Goal: Transaction & Acquisition: Purchase product/service

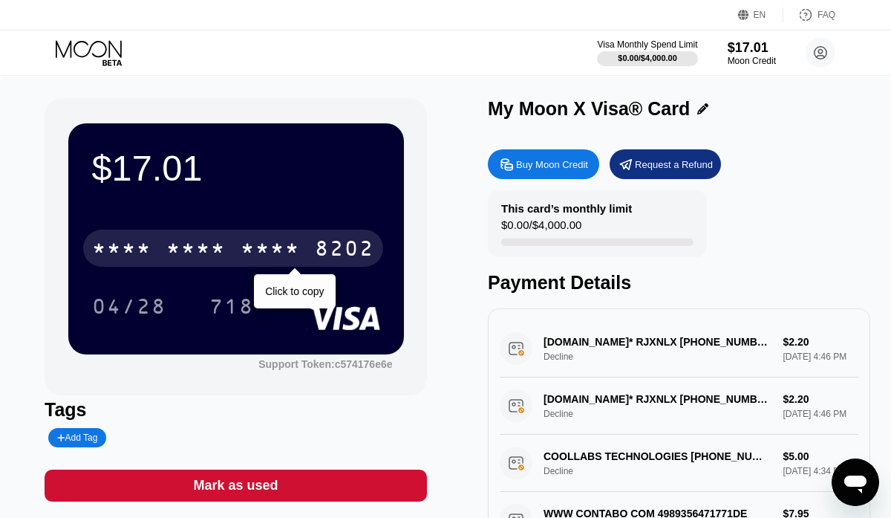
click at [253, 254] on div "* * * *" at bounding box center [270, 250] width 59 height 24
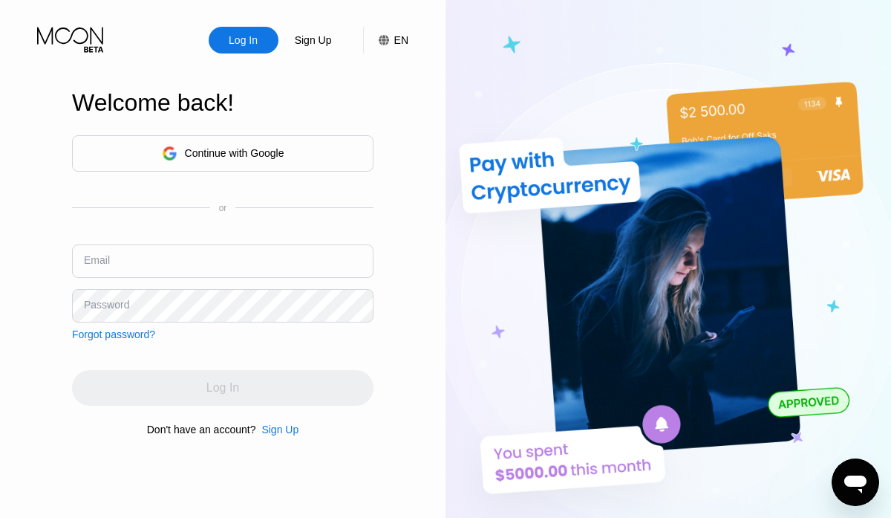
click at [269, 149] on div "Continue with Google" at bounding box center [235, 153] width 100 height 12
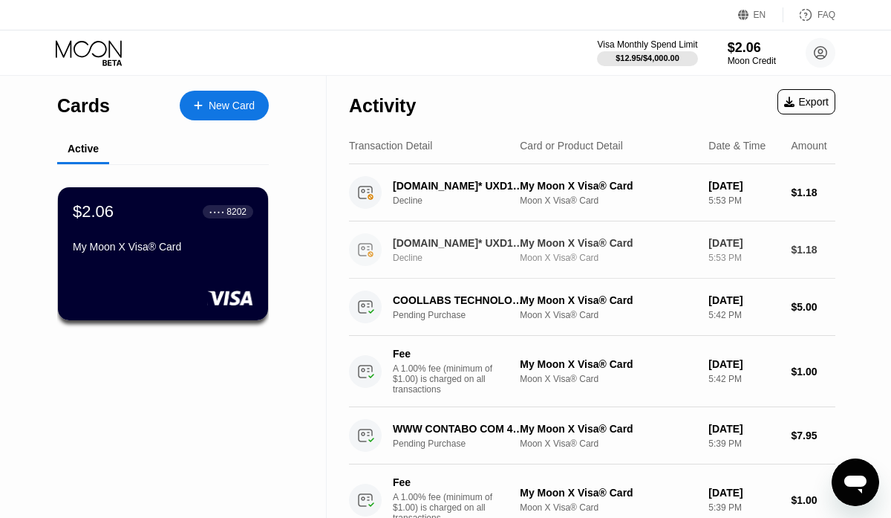
click at [431, 251] on div "NAME-CHEAP.COM* UXD18R +13233752822 US Decline" at bounding box center [464, 250] width 143 height 26
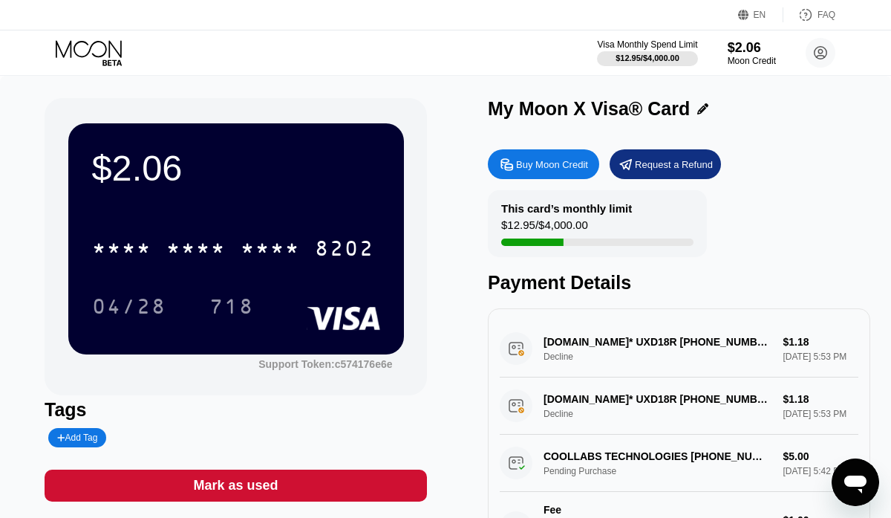
click at [552, 359] on div "NAME-CHEAP.COM* UXD18R +13233752822 US Decline $1.18 Sep 25, 2025 5:53 PM" at bounding box center [679, 348] width 359 height 57
click at [580, 348] on div "NAME-CHEAP.COM* UXD18R +13233752822 US Decline $1.18 Sep 25, 2025 5:53 PM" at bounding box center [679, 348] width 359 height 57
click at [556, 160] on div "Buy Moon Credit" at bounding box center [552, 164] width 72 height 13
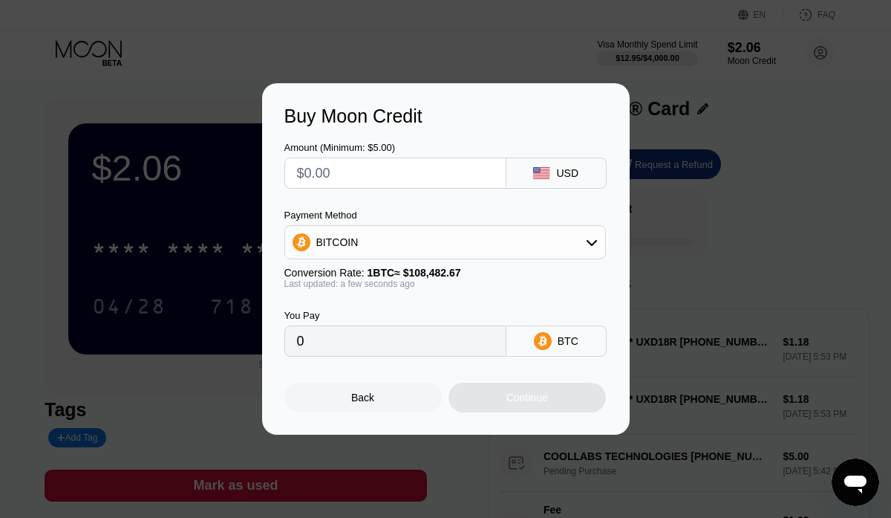
click at [414, 175] on input "text" at bounding box center [395, 173] width 197 height 30
type input "$5"
type input "0.00004610"
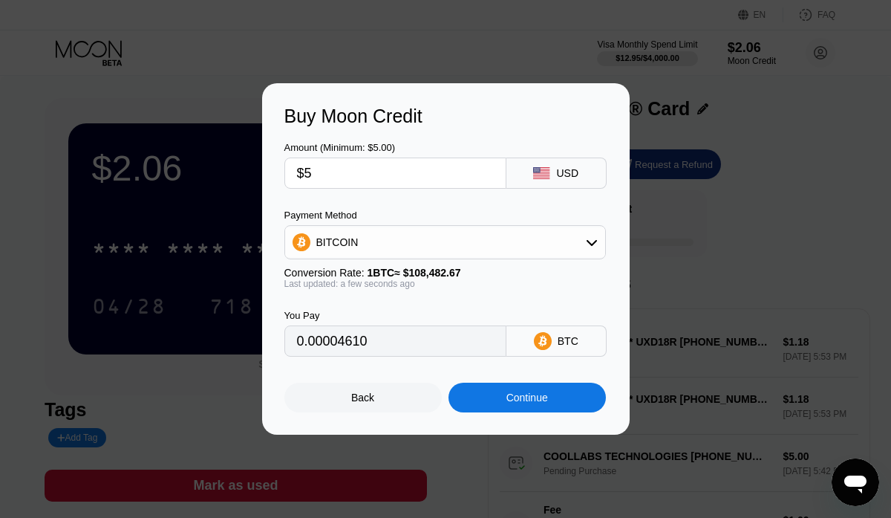
type input "$5"
click at [547, 244] on div "BITCOIN" at bounding box center [445, 242] width 320 height 30
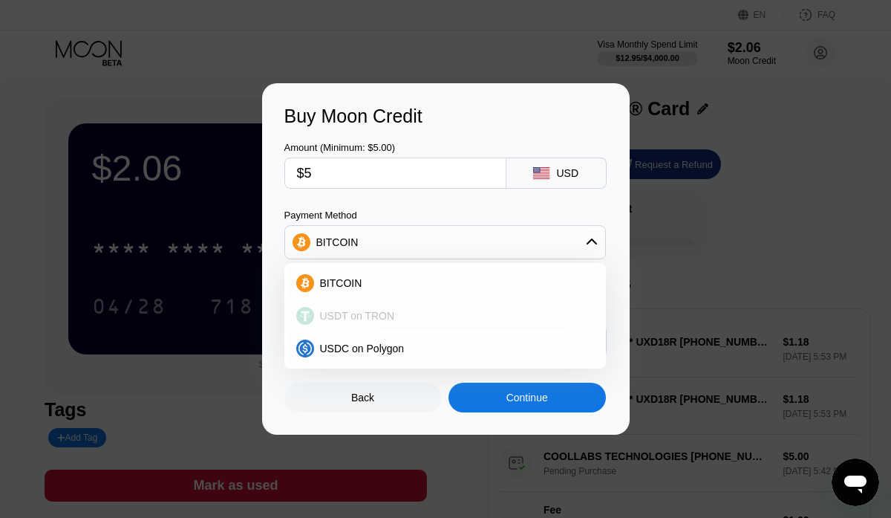
click at [384, 320] on span "USDT on TRON" at bounding box center [357, 316] width 75 height 12
type input "5.05"
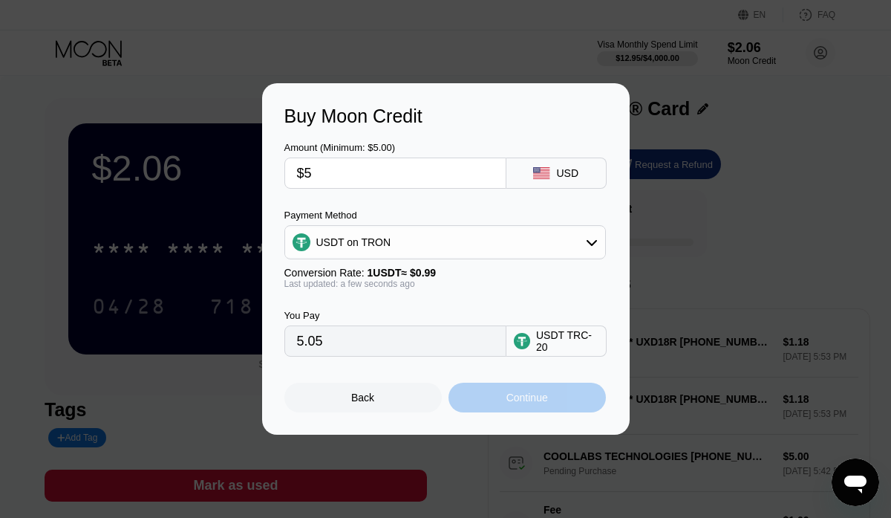
click at [507, 396] on div "Continue" at bounding box center [527, 397] width 42 height 12
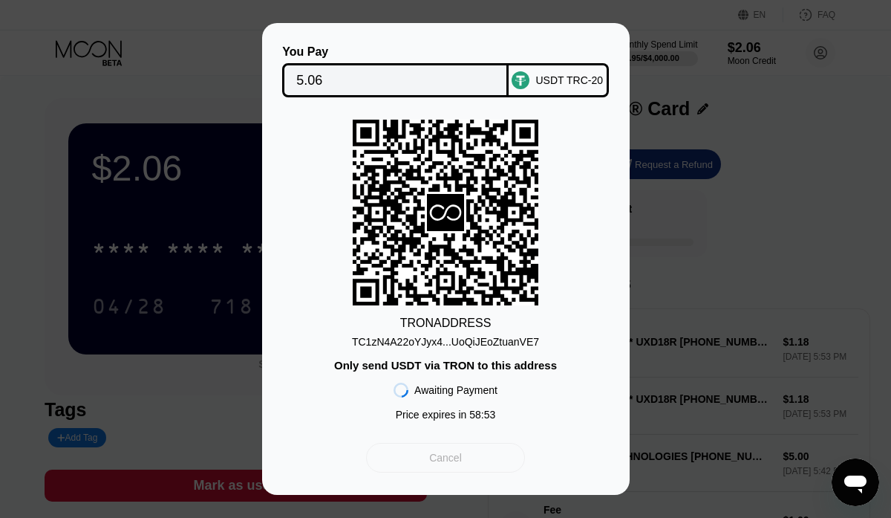
click at [457, 458] on div "Cancel" at bounding box center [445, 457] width 33 height 13
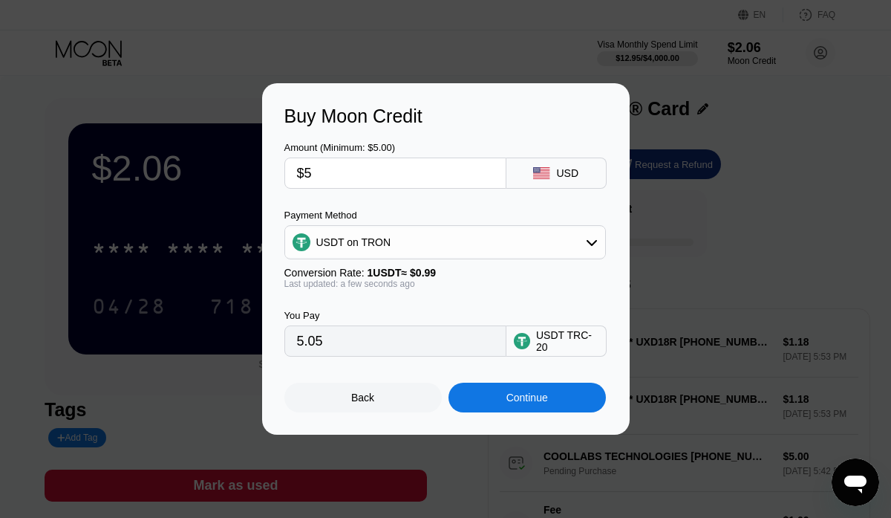
click at [329, 179] on input "$5" at bounding box center [395, 173] width 197 height 30
type input "0.00"
type input "$1"
type input "1.01"
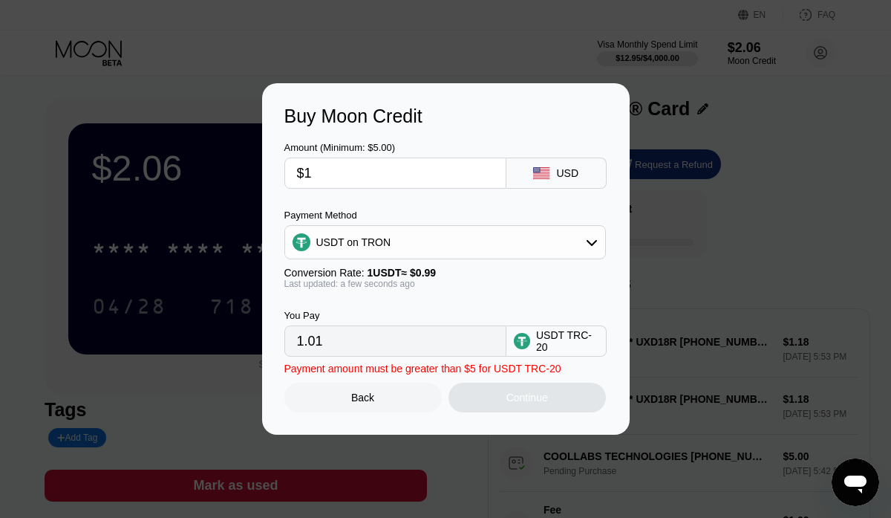
type input "$10"
type input "10.10"
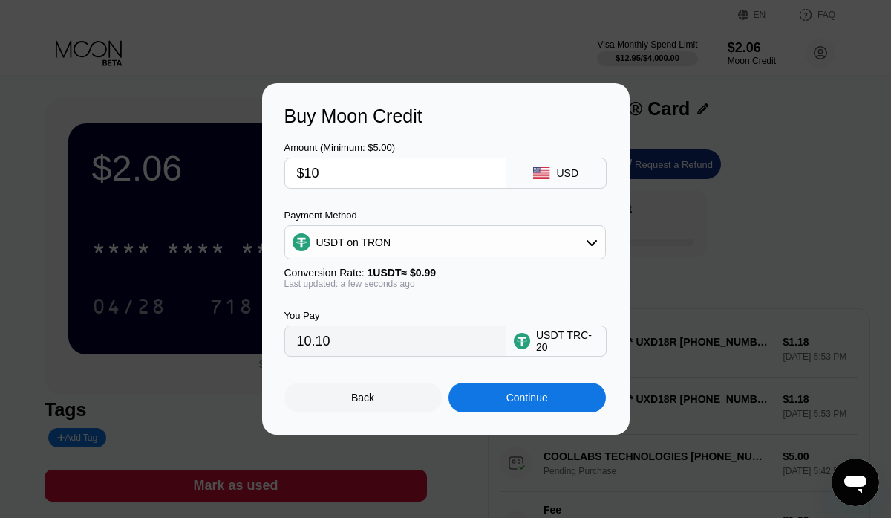
type input "$10"
click at [522, 404] on div "Continue" at bounding box center [527, 397] width 157 height 30
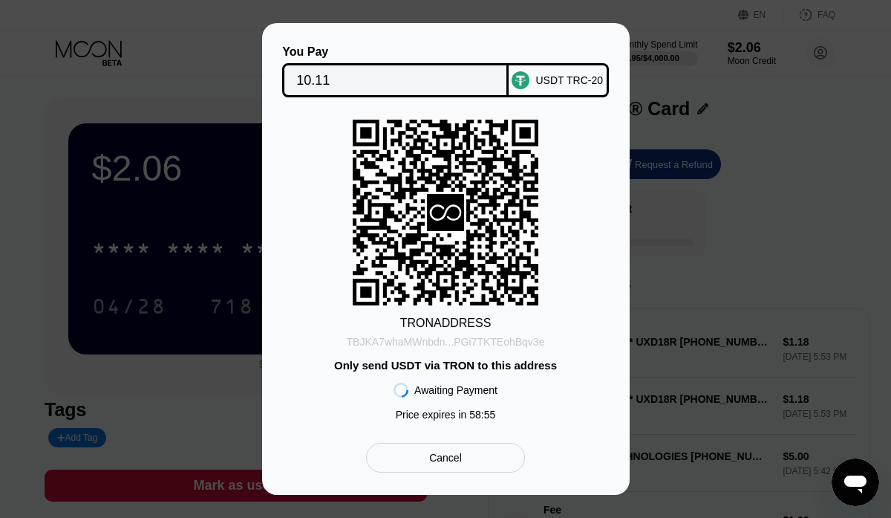
click at [506, 345] on div "TBJKA7whaMWnbdn...PGi7TKTEohBqv3e" at bounding box center [446, 342] width 198 height 12
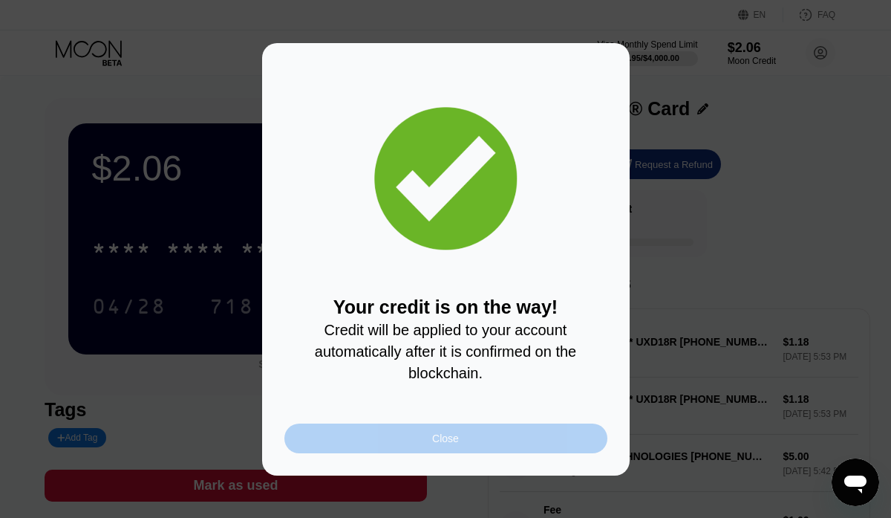
click at [408, 431] on div "Close" at bounding box center [445, 438] width 323 height 30
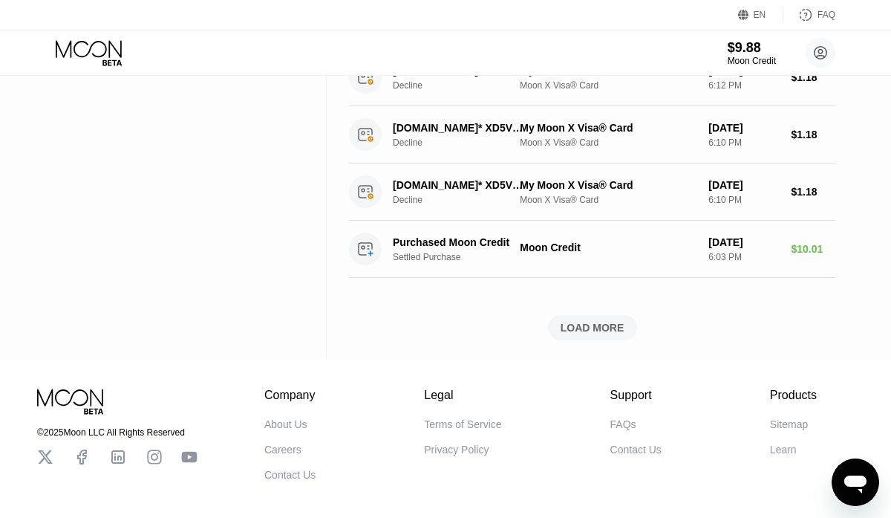
scroll to position [705, 0]
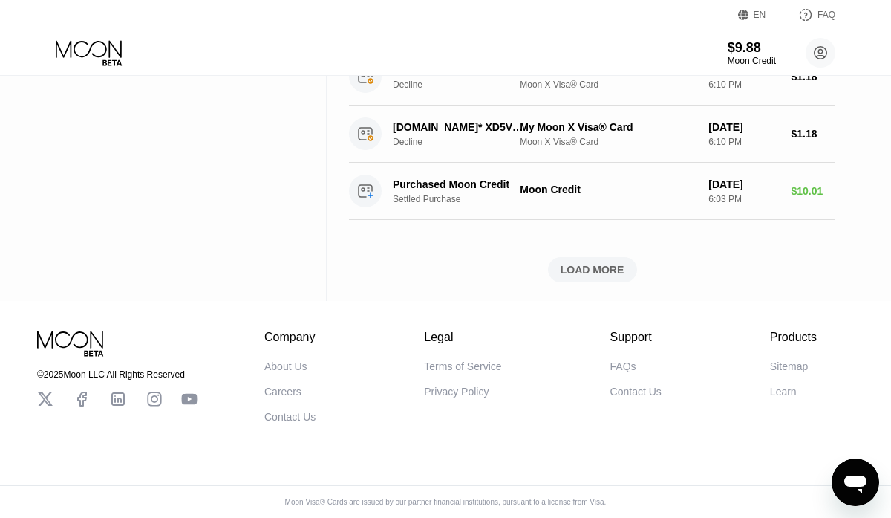
click at [574, 271] on div "LOAD MORE" at bounding box center [593, 269] width 64 height 13
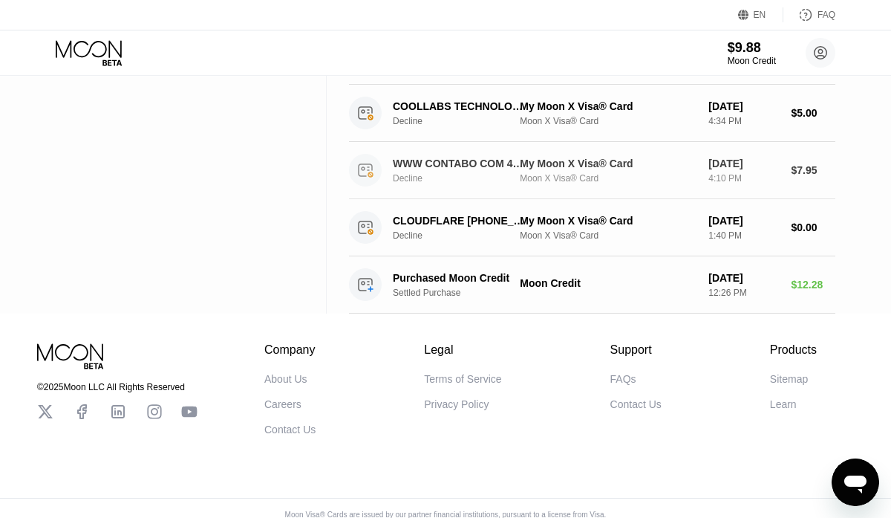
scroll to position [1396, 0]
